Goal: Find specific page/section: Find specific page/section

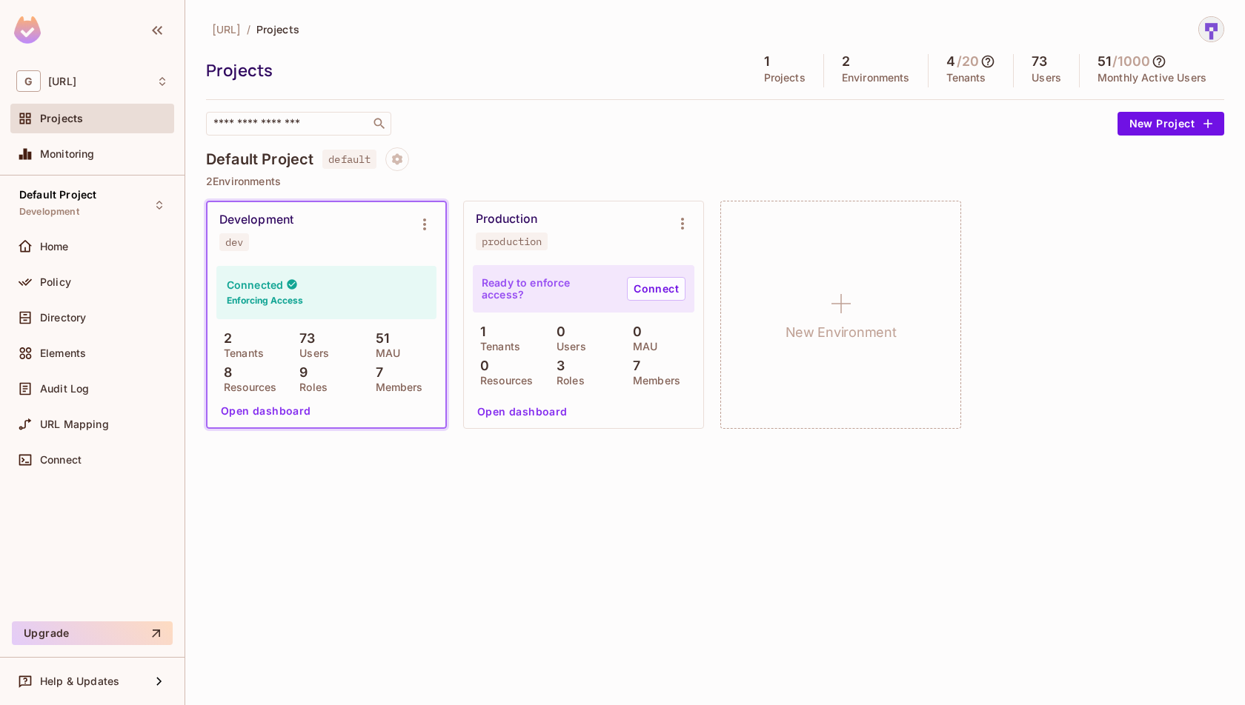
click at [273, 227] on div "Development dev" at bounding box center [314, 232] width 190 height 39
click at [99, 358] on div "Elements" at bounding box center [92, 353] width 152 height 18
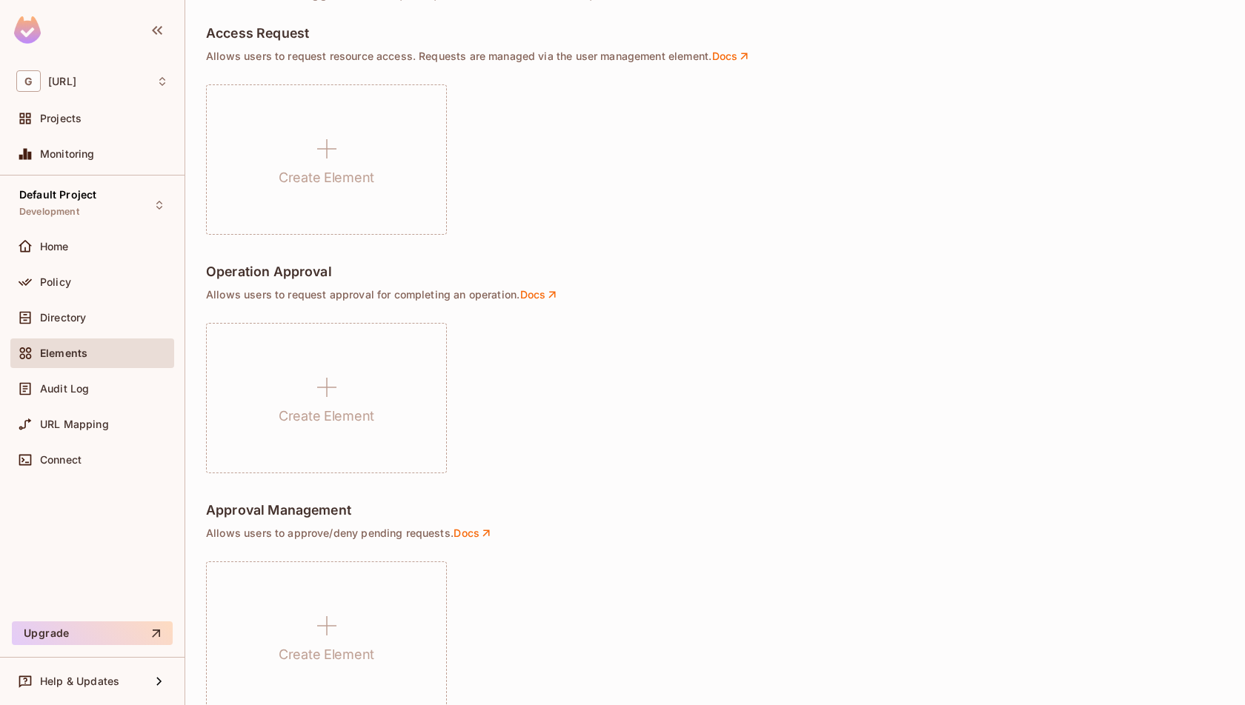
scroll to position [738, 0]
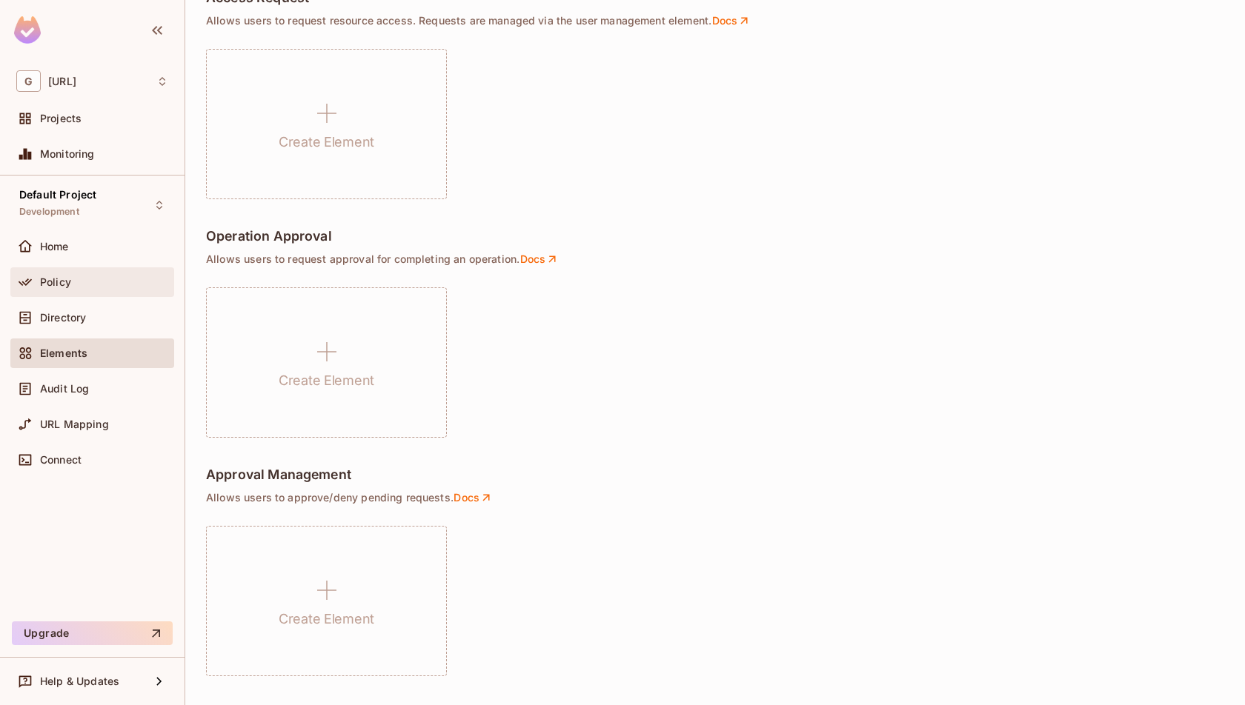
click at [97, 271] on div "Policy" at bounding box center [92, 282] width 164 height 30
